Goal: Communication & Community: Answer question/provide support

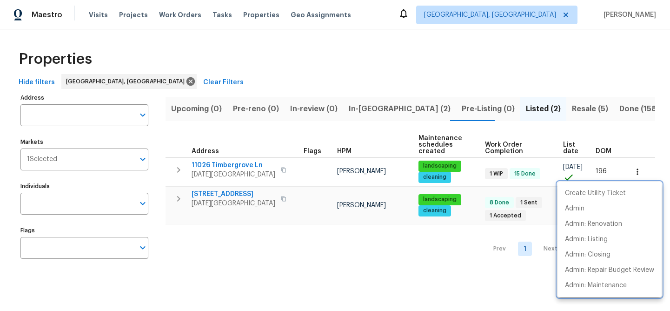
click at [515, 110] on div at bounding box center [335, 155] width 670 height 311
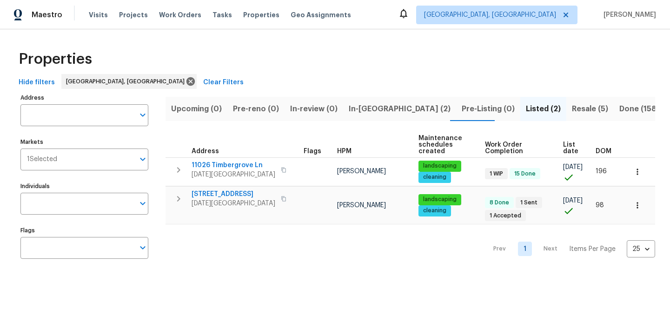
click at [572, 110] on span "Resale (5)" at bounding box center [590, 108] width 36 height 13
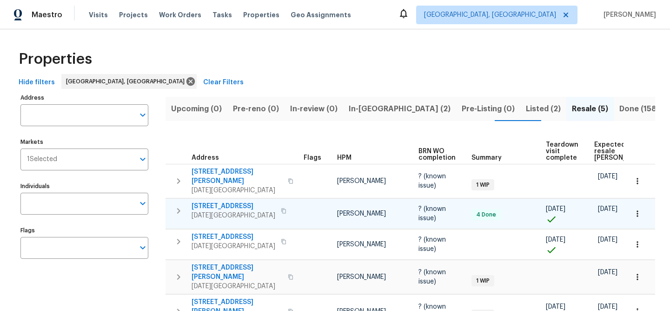
click at [220, 201] on span "[STREET_ADDRESS]" at bounding box center [234, 205] width 84 height 9
click at [633, 209] on icon "button" at bounding box center [637, 213] width 9 height 9
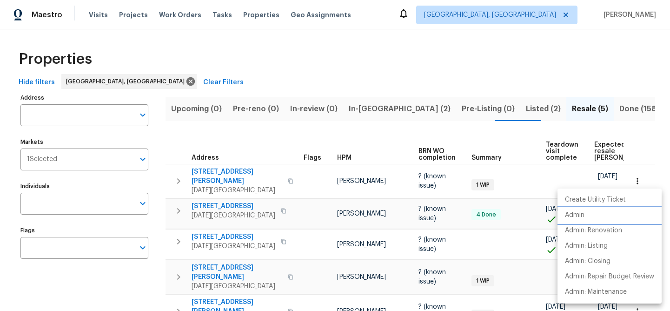
click at [595, 214] on li "Admin" at bounding box center [610, 214] width 104 height 15
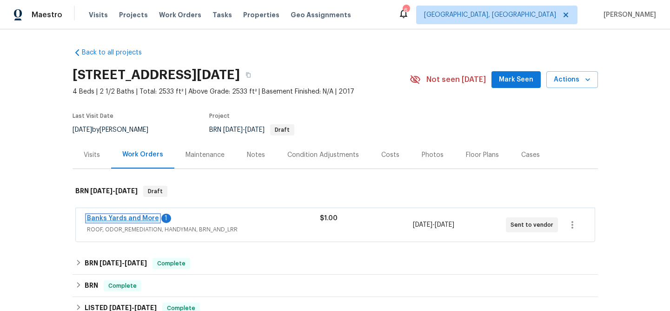
click at [99, 218] on link "Banks Yards and More" at bounding box center [123, 218] width 72 height 7
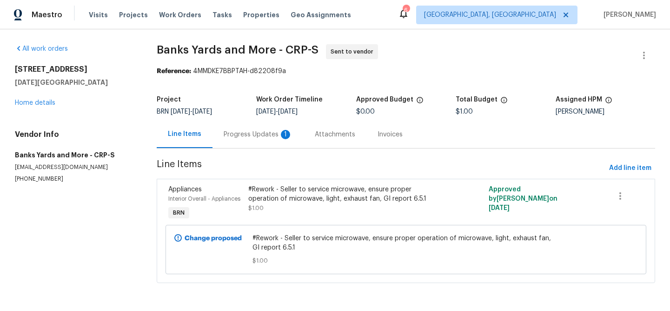
click at [253, 135] on div "Progress Updates 1" at bounding box center [258, 134] width 69 height 9
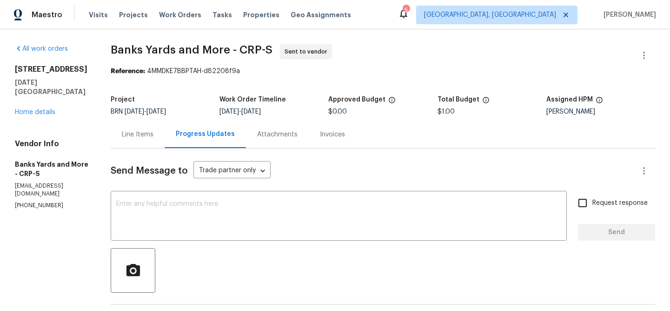
click at [135, 135] on div "Line Items" at bounding box center [138, 134] width 32 height 9
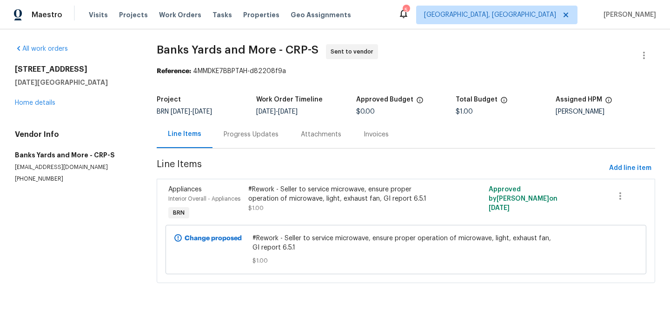
scroll to position [6, 0]
click at [250, 130] on div "Progress Updates" at bounding box center [251, 134] width 55 height 9
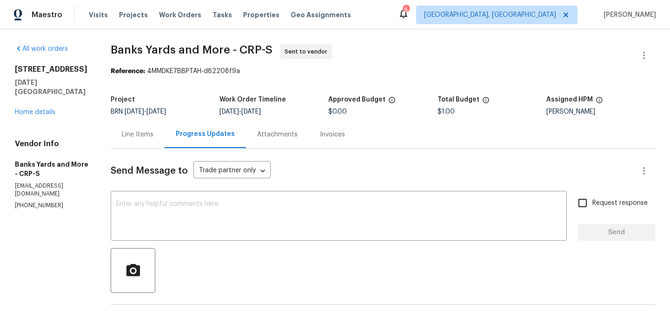
click at [145, 134] on div "Line Items" at bounding box center [138, 134] width 32 height 9
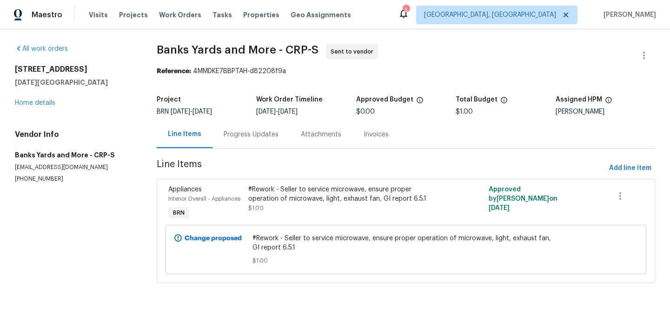
click at [244, 137] on div "Progress Updates" at bounding box center [251, 134] width 55 height 9
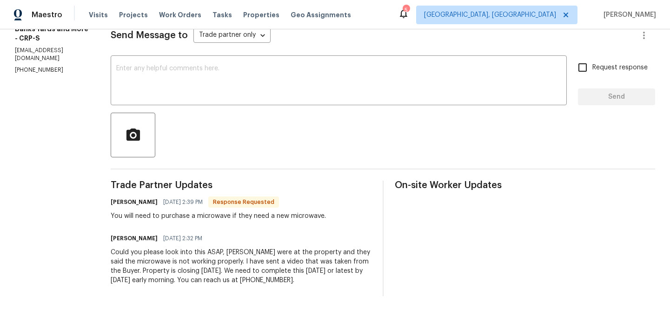
scroll to position [143, 0]
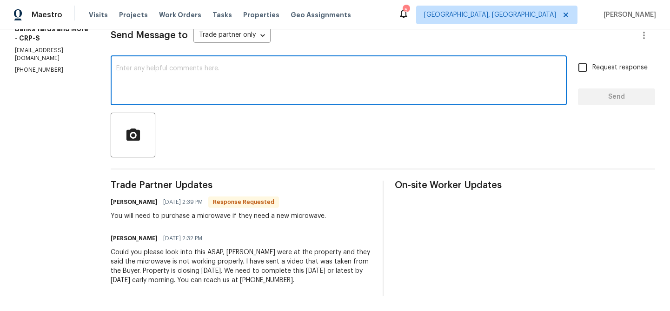
click at [145, 65] on textarea at bounding box center [338, 81] width 445 height 33
click at [197, 65] on textarea "[PERSON_NAME] has sent in oictures" at bounding box center [338, 81] width 445 height 33
click at [234, 65] on textarea "[PERSON_NAME] has sent in pictures" at bounding box center [338, 81] width 445 height 33
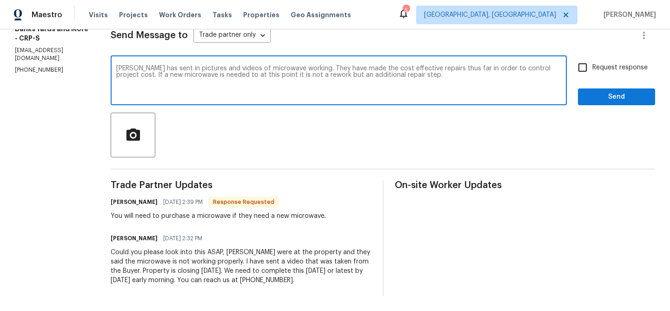
drag, startPoint x: 255, startPoint y: 68, endPoint x: 250, endPoint y: 69, distance: 5.7
click at [250, 69] on textarea "[PERSON_NAME] has sent in pictures and videos of microwave working. They have m…" at bounding box center [338, 81] width 445 height 33
click at [287, 68] on textarea "[PERSON_NAME] has sent in pictures and videos of microwave working. They have m…" at bounding box center [338, 81] width 445 height 33
click at [517, 69] on textarea "[PERSON_NAME] has sent in pictures and videos of microwave working. They have m…" at bounding box center [338, 81] width 445 height 33
click at [148, 65] on textarea "[PERSON_NAME] has sent in pictures and videos of microwave working. They have m…" at bounding box center [338, 81] width 445 height 33
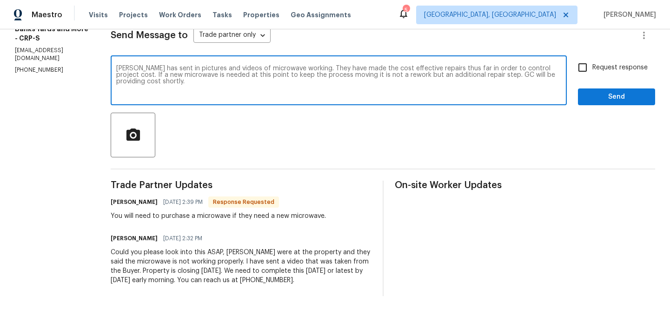
click at [148, 65] on textarea "[PERSON_NAME] has sent in pictures and videos of microwave working. They have m…" at bounding box center [338, 81] width 445 height 33
click at [244, 65] on textarea "[PERSON_NAME], I have spoken with an upset GC has sent in pictures and videos o…" at bounding box center [338, 81] width 445 height 33
click at [391, 65] on textarea "[PERSON_NAME], I have spoken with an upset GC just now who has sent in pictures…" at bounding box center [338, 81] width 445 height 33
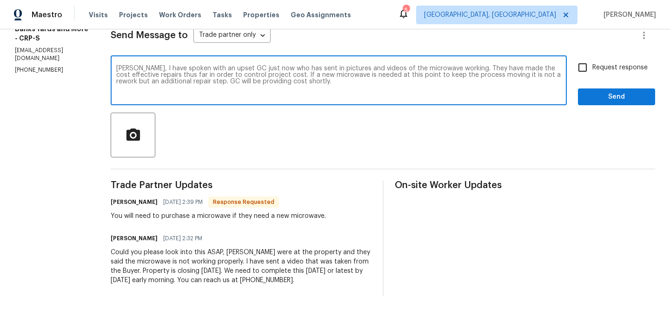
type textarea "[PERSON_NAME], I have spoken with an upset GC just now who has sent in pictures…"
click at [577, 63] on input "Request response" at bounding box center [583, 68] width 20 height 20
checkbox input "true"
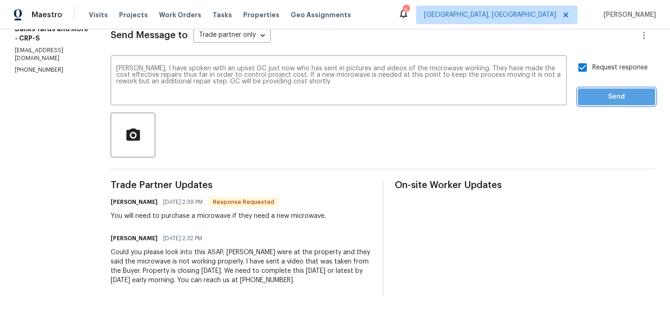
click at [592, 91] on span "Send" at bounding box center [617, 97] width 62 height 12
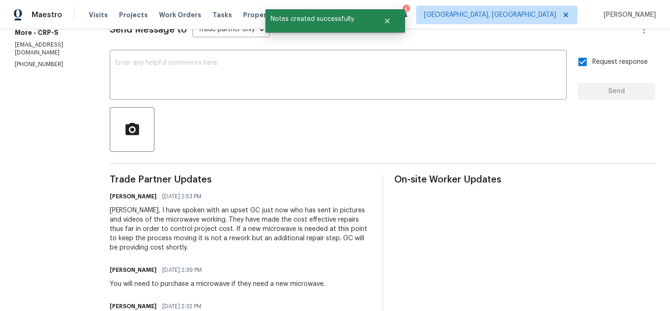
click at [296, 131] on div at bounding box center [383, 129] width 546 height 45
click at [388, 22] on icon "Close" at bounding box center [387, 21] width 5 height 5
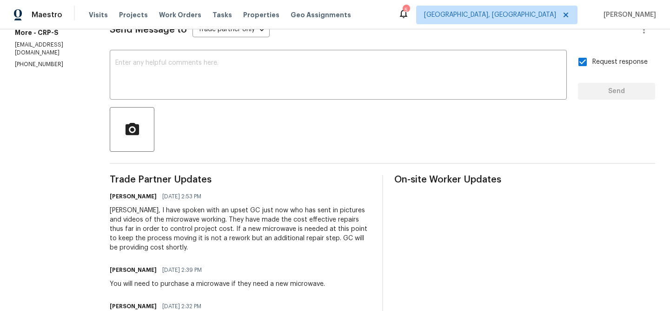
scroll to position [0, 0]
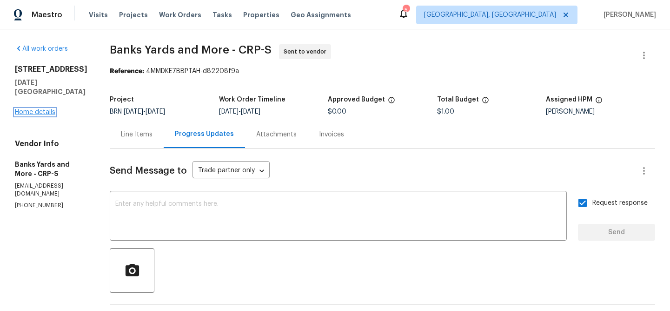
click at [43, 112] on link "Home details" at bounding box center [35, 112] width 40 height 7
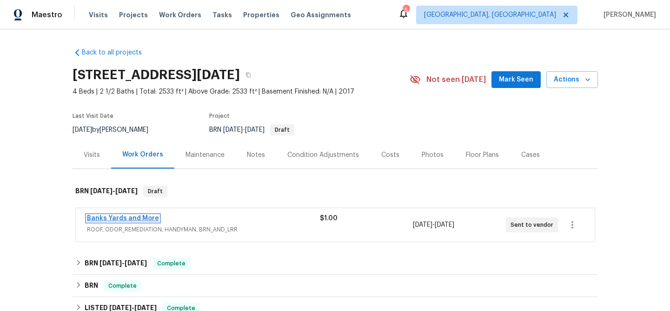
click at [130, 218] on link "Banks Yards and More" at bounding box center [123, 218] width 72 height 7
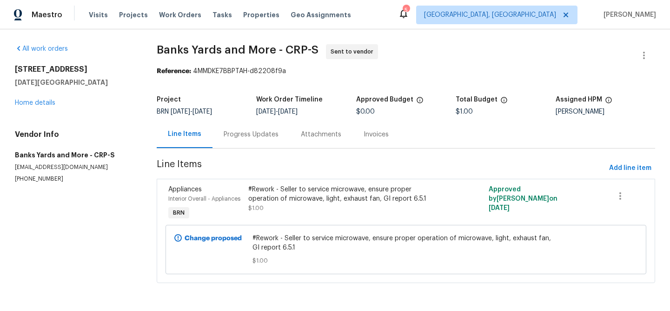
scroll to position [6, 0]
click at [246, 131] on div "Progress Updates" at bounding box center [251, 134] width 55 height 9
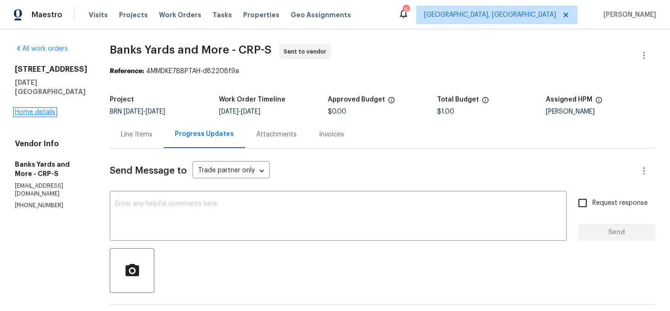
click at [38, 111] on link "Home details" at bounding box center [35, 112] width 40 height 7
